Goal: Check status: Check status

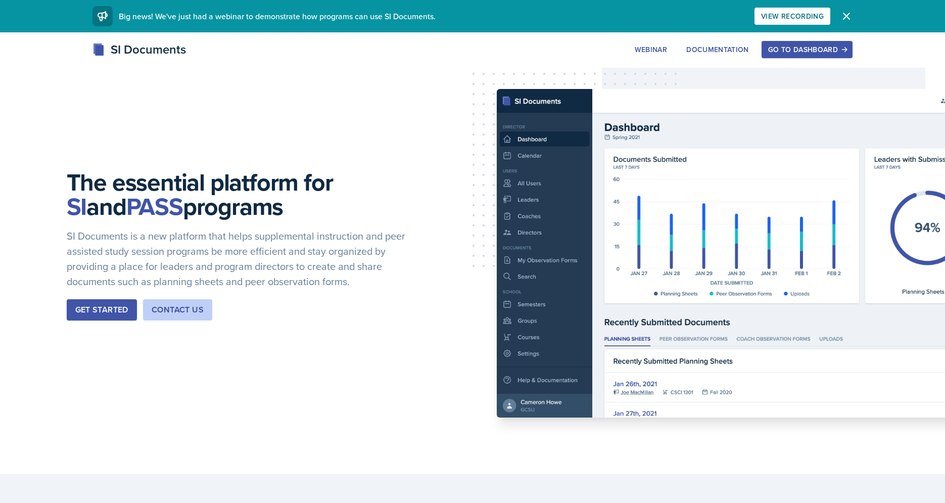
click at [789, 54] on div "Go to Dashboard" at bounding box center [807, 49] width 78 height 8
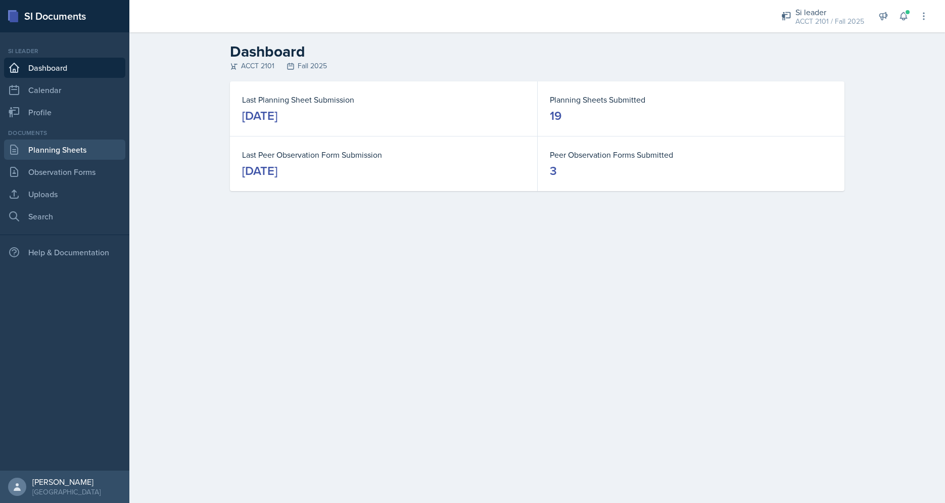
click at [106, 155] on link "Planning Sheets" at bounding box center [64, 150] width 121 height 20
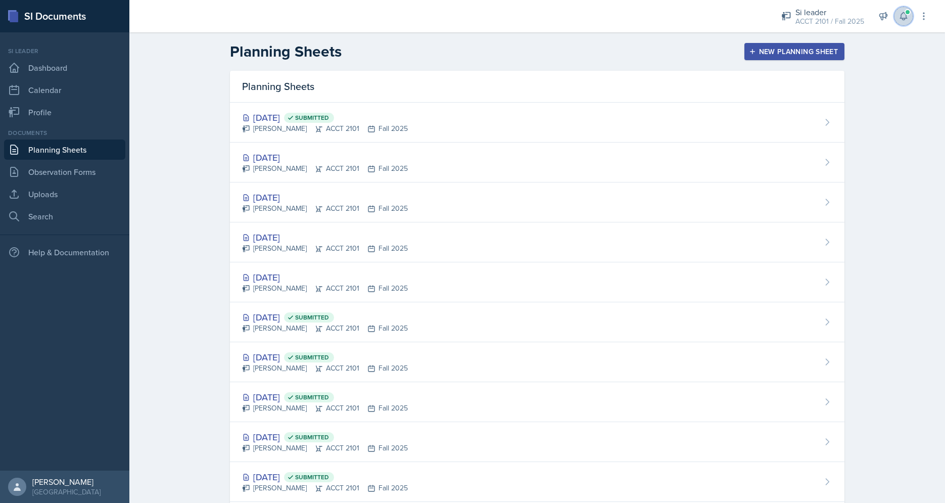
click at [906, 18] on icon at bounding box center [903, 17] width 7 height 8
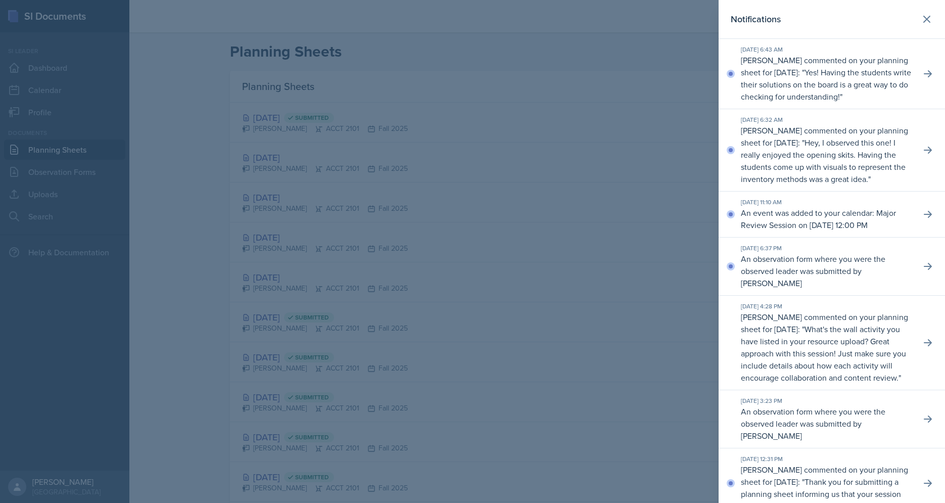
drag, startPoint x: 820, startPoint y: 145, endPoint x: 870, endPoint y: 179, distance: 60.3
click at [870, 180] on p "[PERSON_NAME] commented on your planning sheet for [DATE]: " Hey, I observed th…" at bounding box center [827, 154] width 172 height 61
click at [804, 93] on p "Yes! Having the students write their solutions on the board is a great way to d…" at bounding box center [826, 84] width 170 height 35
click at [936, 22] on button at bounding box center [927, 19] width 20 height 20
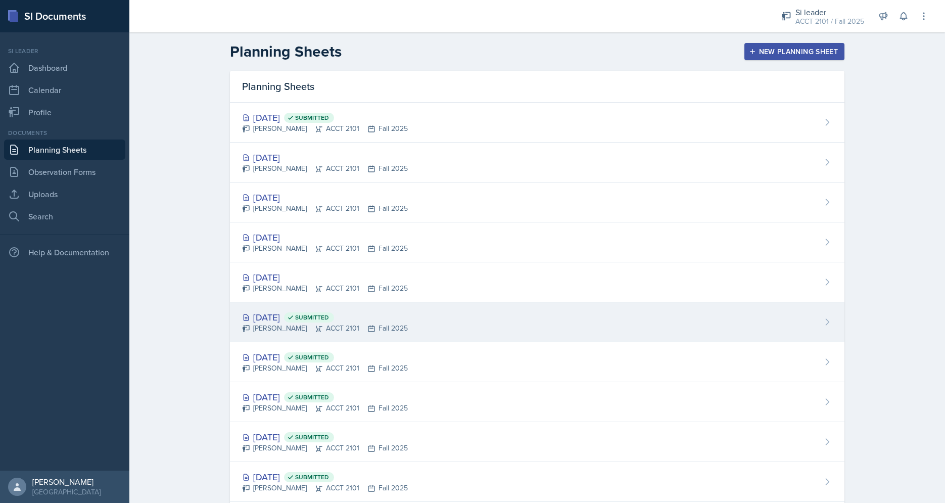
click at [382, 322] on div "[DATE] Submitted" at bounding box center [325, 317] width 166 height 14
